Goal: Find specific page/section: Find specific page/section

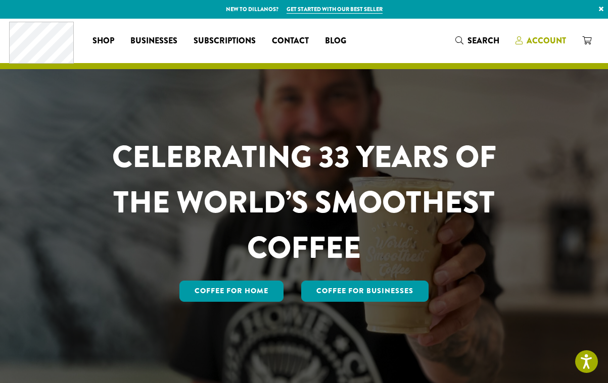
click at [397, 42] on span "Account" at bounding box center [545, 41] width 39 height 12
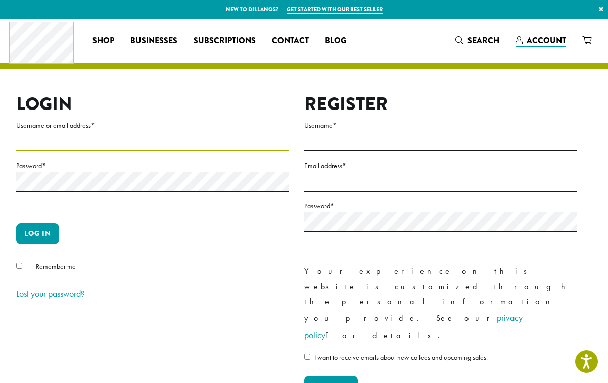
type input "**********"
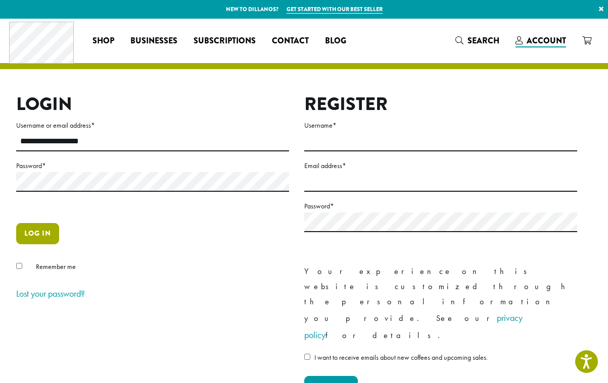
click at [38, 239] on button "Log in" at bounding box center [37, 233] width 43 height 21
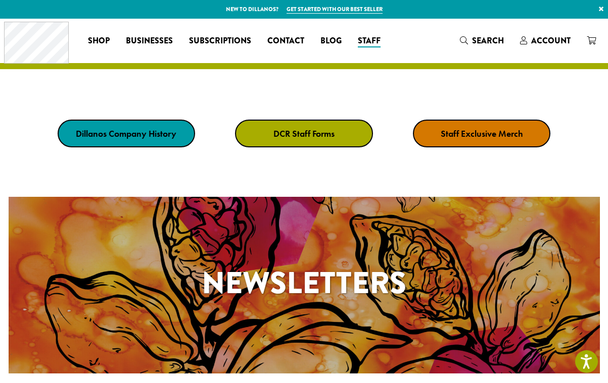
click at [310, 131] on strong "DCR Staff Forms" at bounding box center [303, 134] width 61 height 12
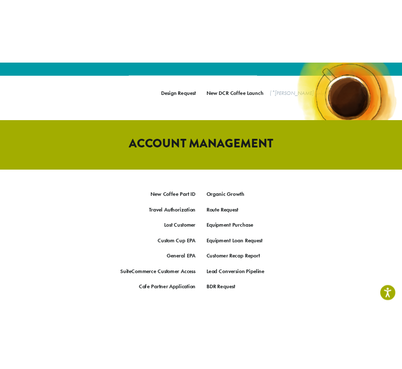
scroll to position [467, 0]
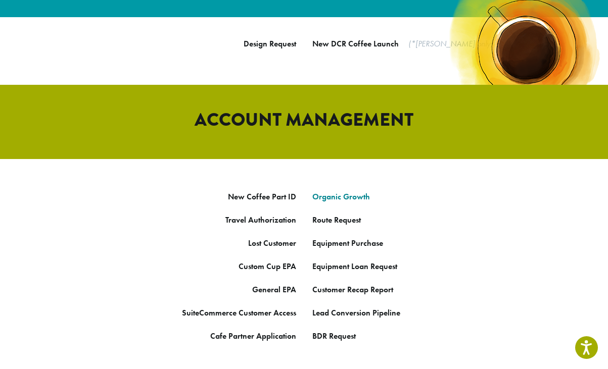
click at [328, 191] on link "Organic Growth" at bounding box center [341, 196] width 58 height 11
